Goal: Use online tool/utility

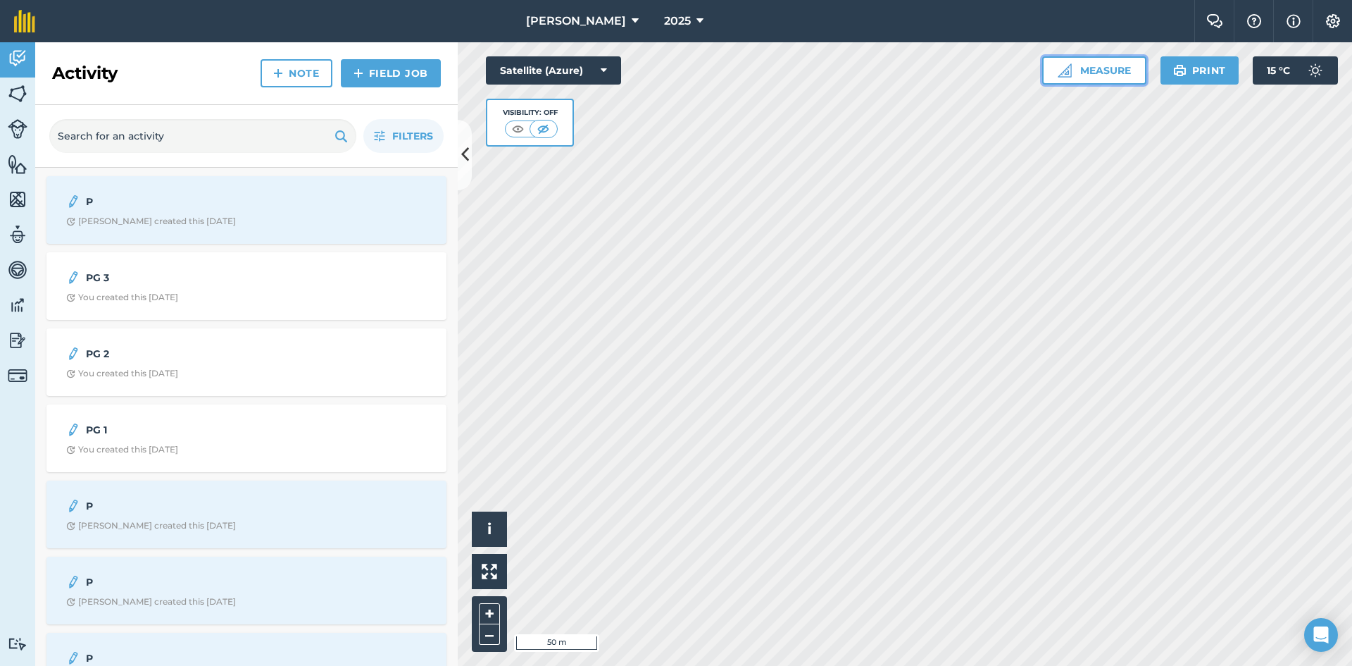
click at [1116, 78] on button "Measure" at bounding box center [1095, 70] width 104 height 28
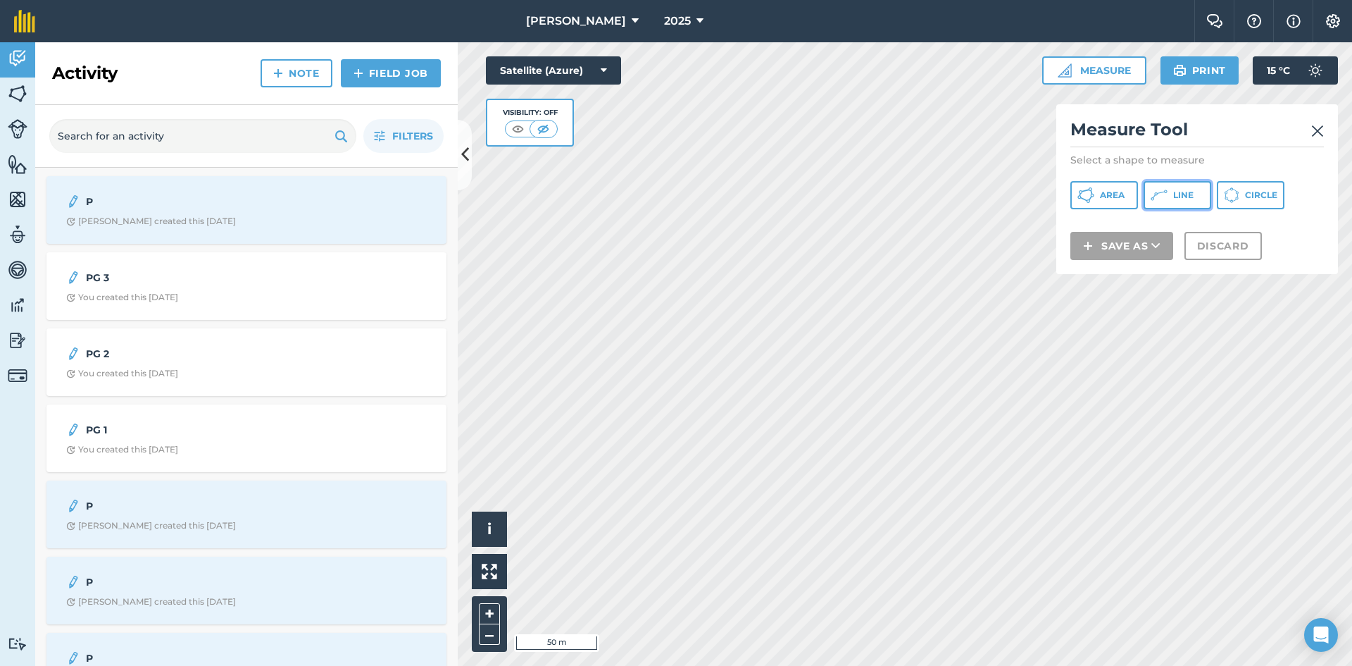
click at [1161, 196] on icon at bounding box center [1159, 195] width 17 height 17
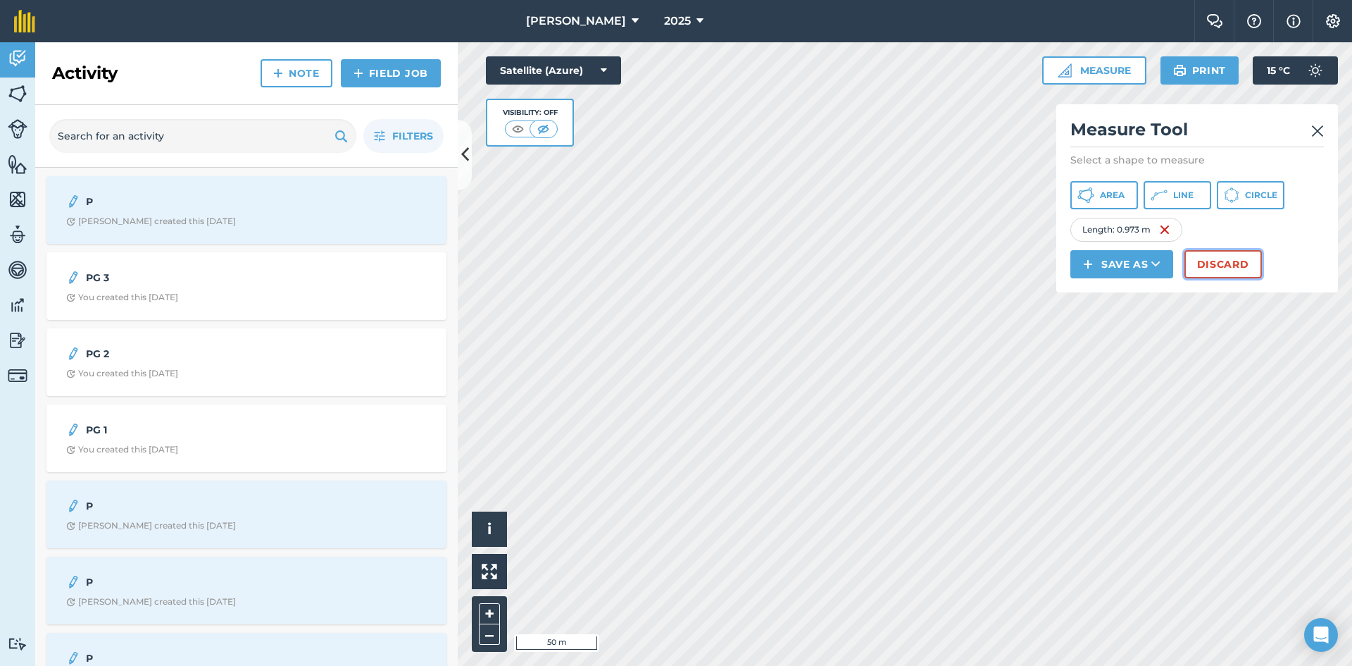
click at [1216, 270] on button "Discard" at bounding box center [1223, 264] width 77 height 28
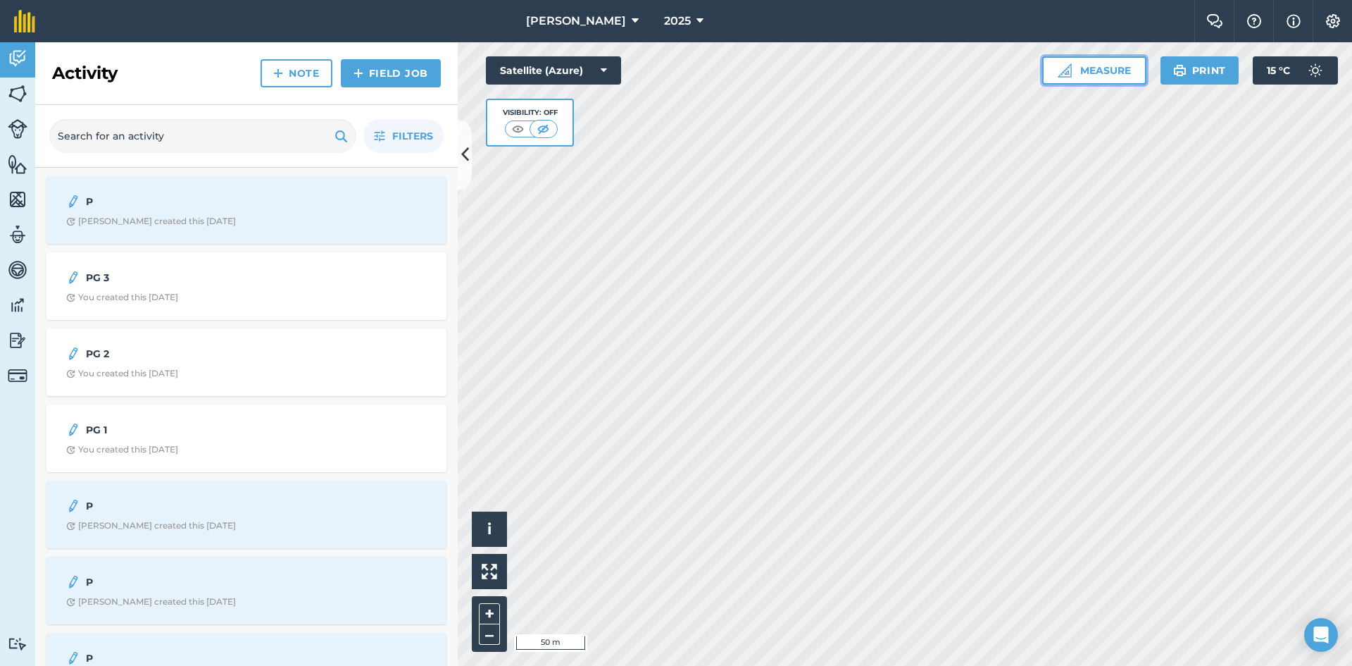
click at [1114, 74] on button "Measure" at bounding box center [1095, 70] width 104 height 28
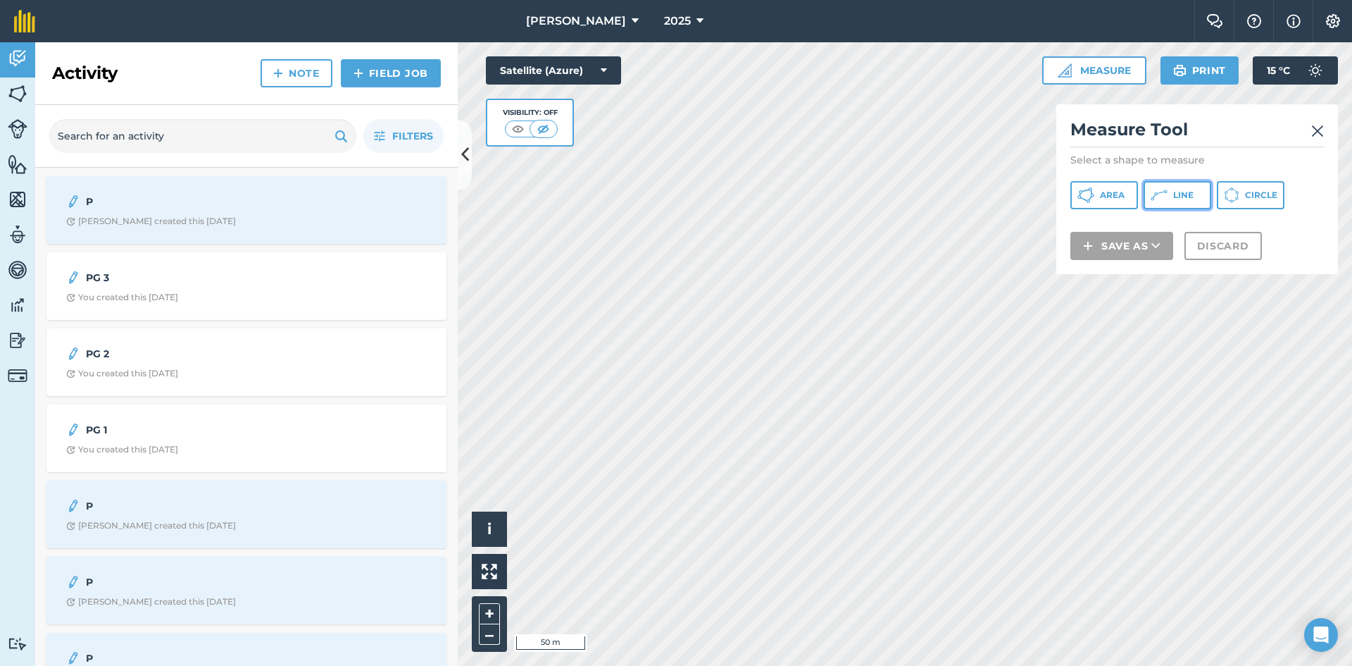
click at [1185, 196] on span "Line" at bounding box center [1184, 194] width 20 height 11
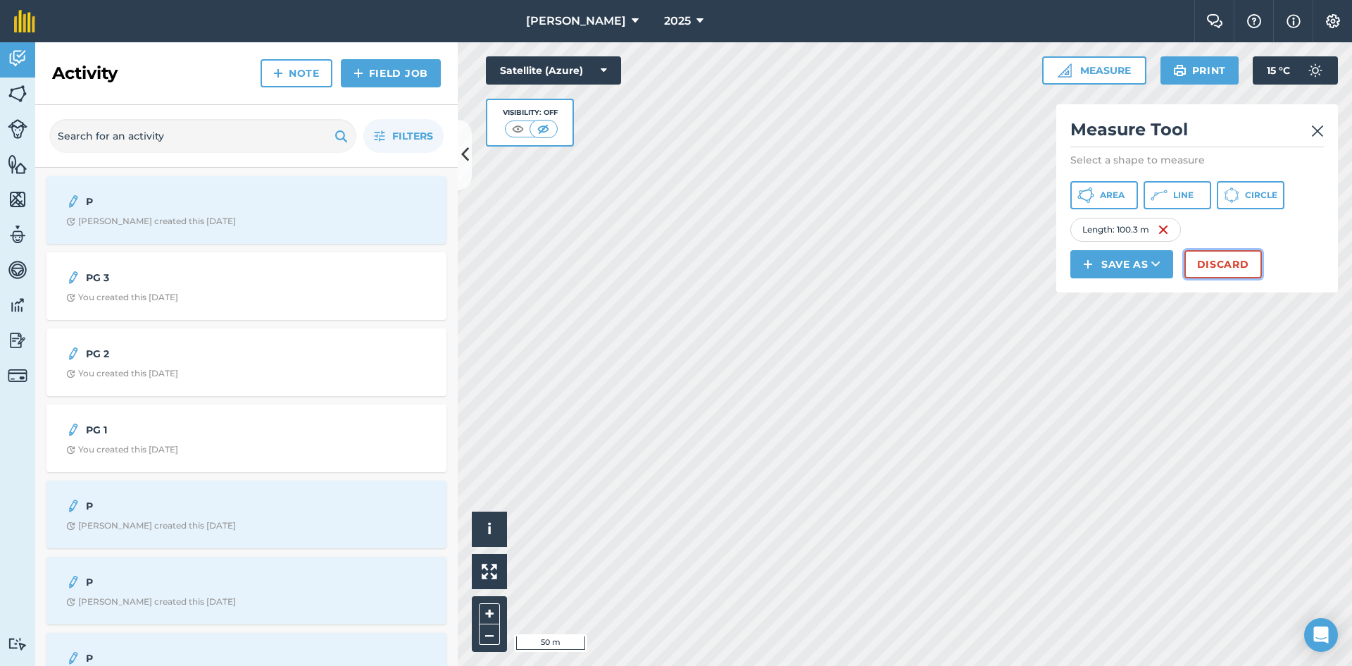
click at [1241, 259] on button "Discard" at bounding box center [1223, 264] width 77 height 28
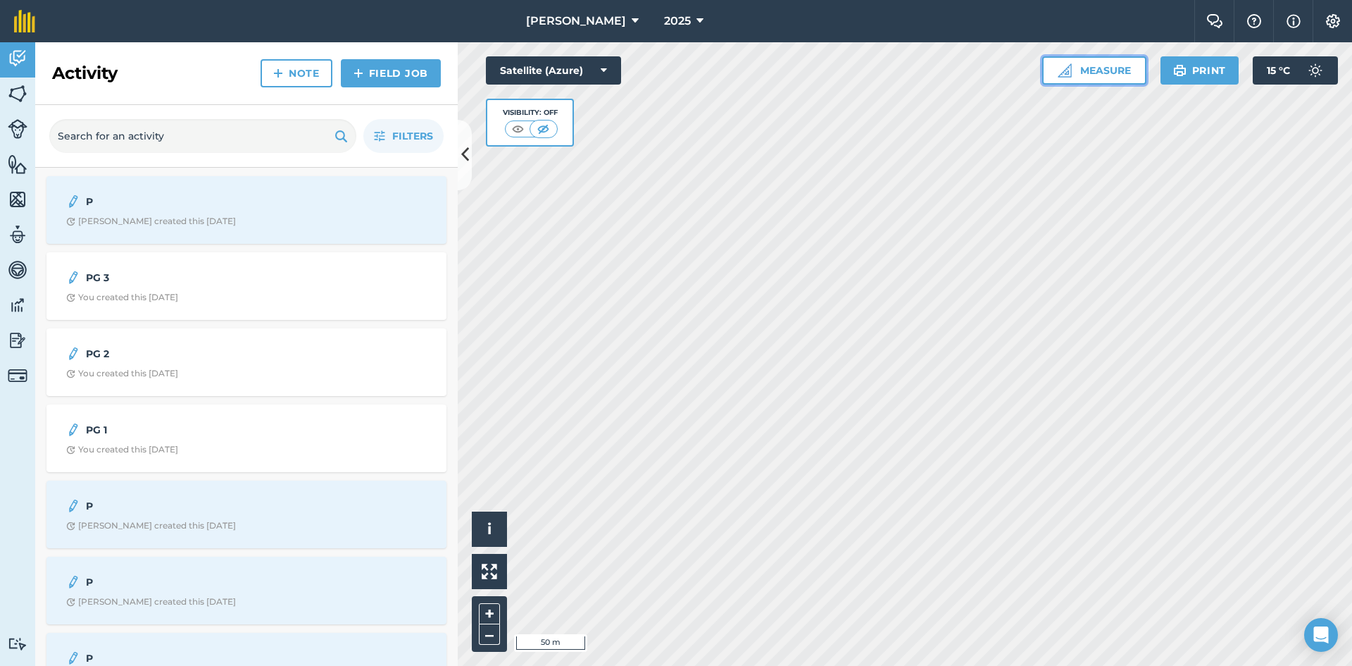
click at [1096, 70] on button "Measure" at bounding box center [1095, 70] width 104 height 28
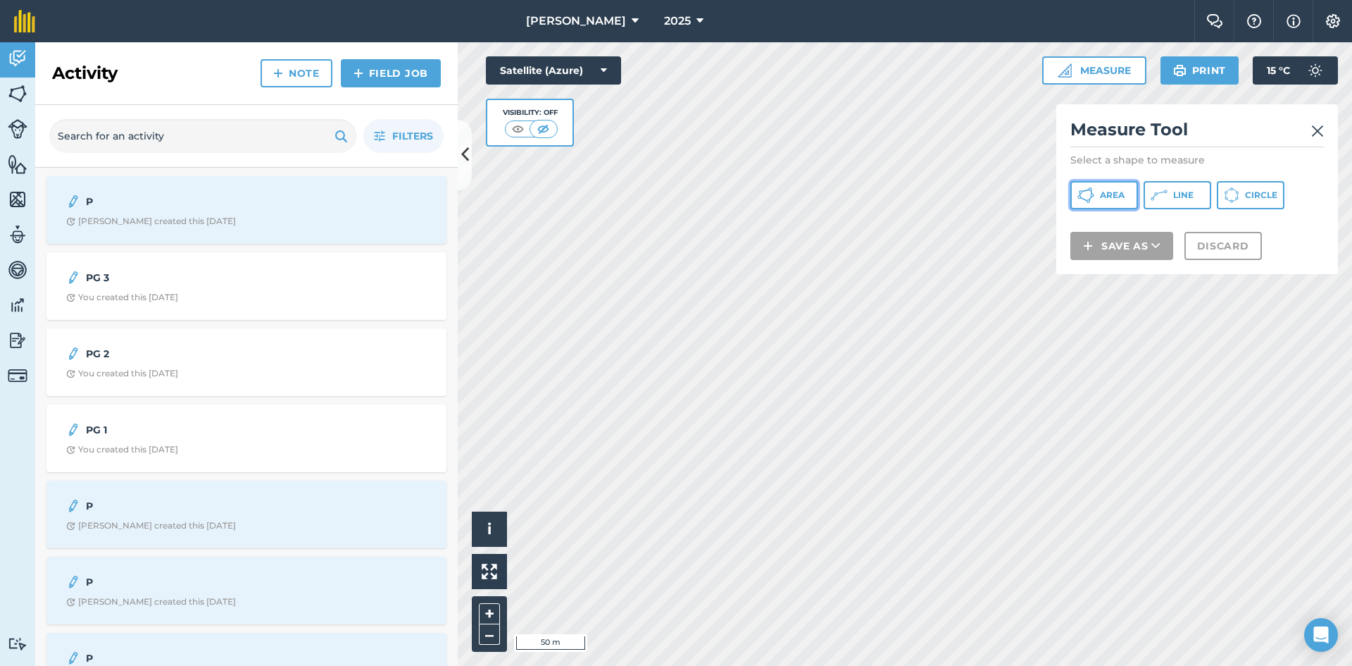
click at [1114, 192] on span "Area" at bounding box center [1112, 194] width 25 height 11
